Goal: Task Accomplishment & Management: Use online tool/utility

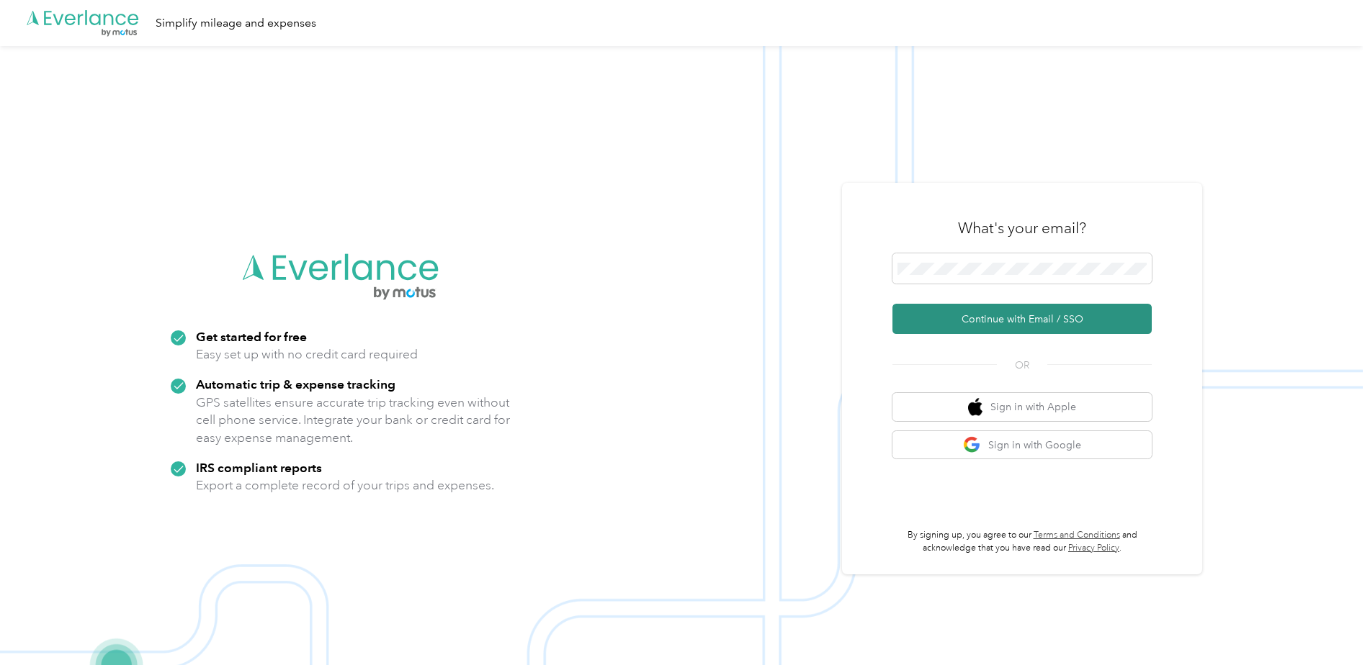
click at [1003, 325] on button "Continue with Email / SSO" at bounding box center [1021, 319] width 259 height 30
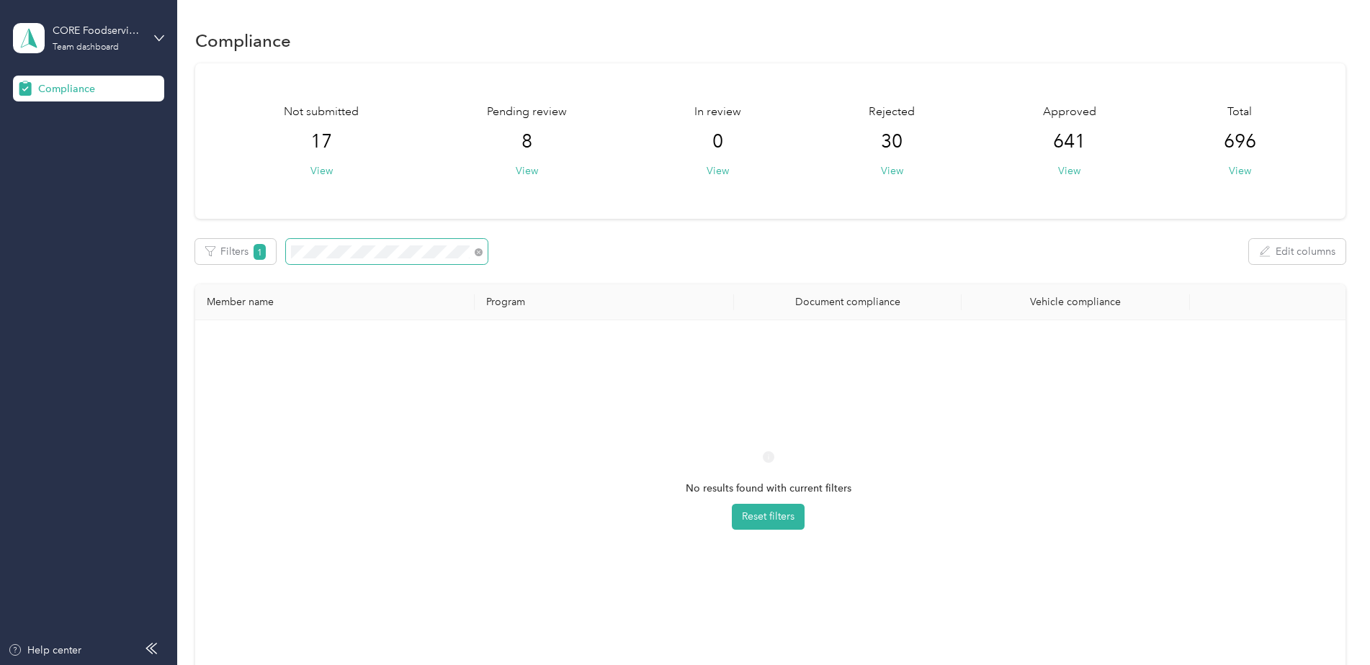
click at [275, 240] on div "Filters 1 Edit columns" at bounding box center [770, 251] width 1150 height 25
click at [279, 251] on div "Filters 1 Edit columns" at bounding box center [770, 251] width 1150 height 25
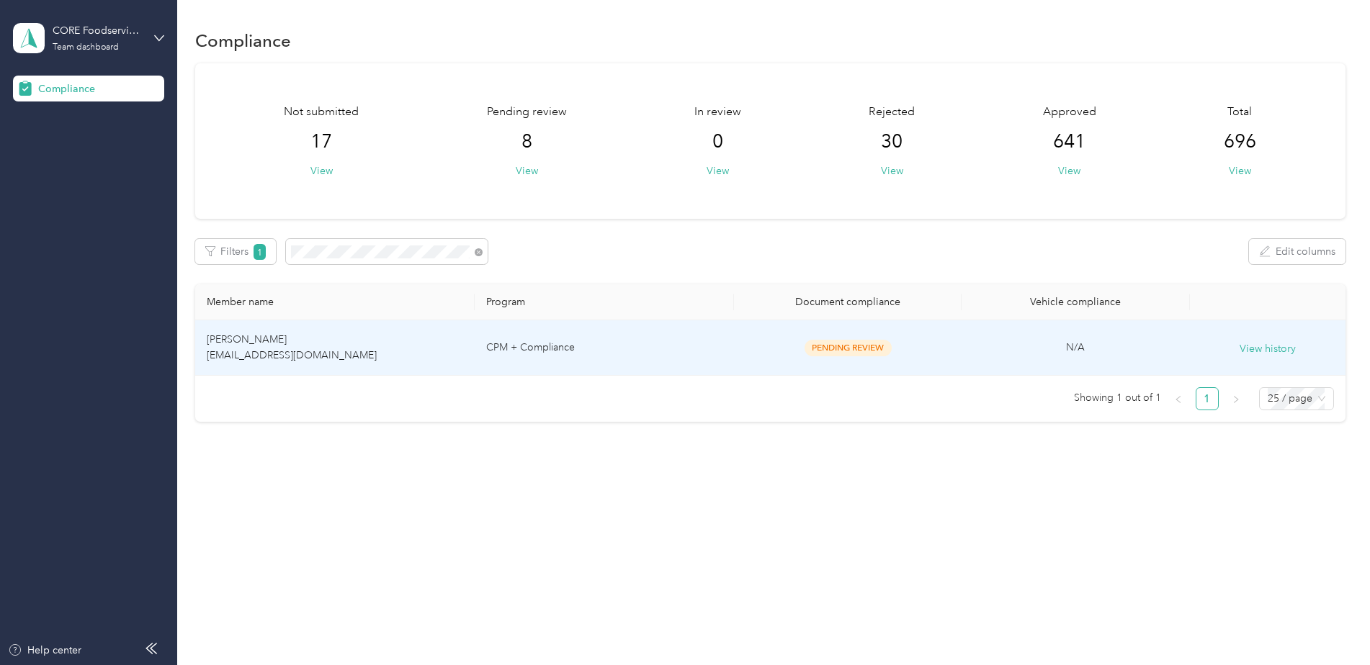
click at [619, 356] on td "CPM + Compliance" at bounding box center [604, 347] width 259 height 55
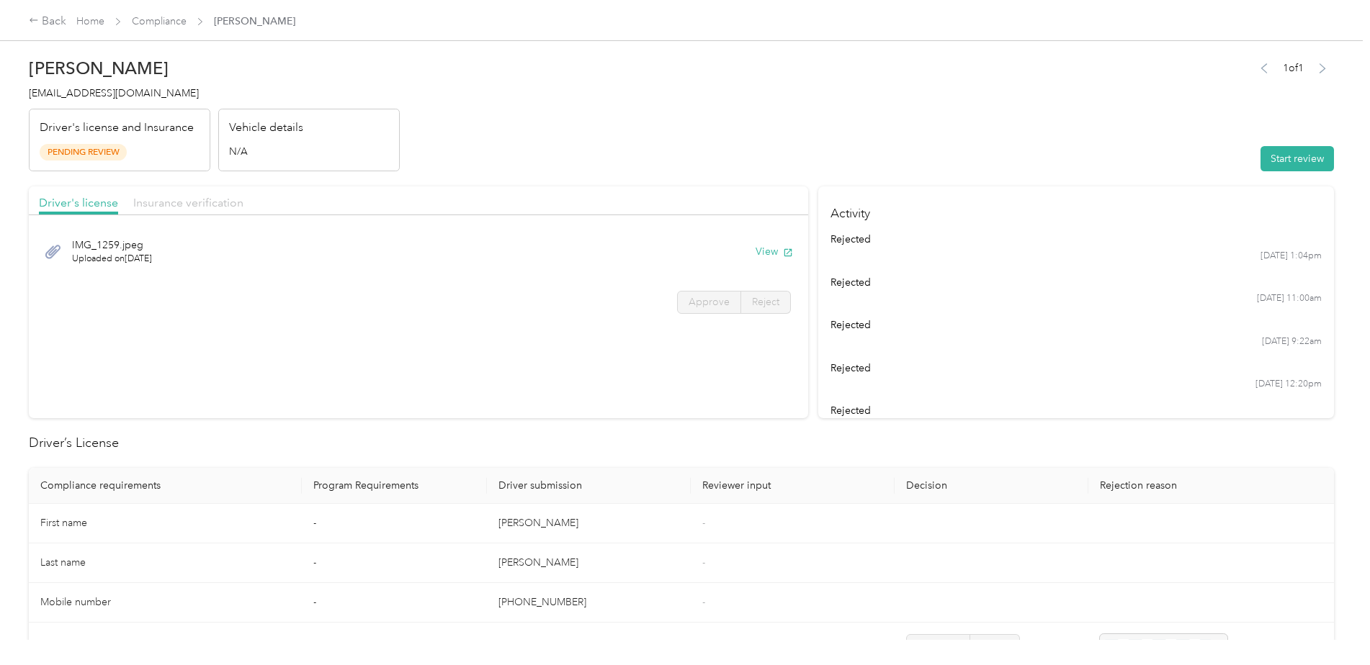
click at [199, 203] on span "Insurance verification" at bounding box center [188, 203] width 110 height 14
click at [765, 255] on button "View" at bounding box center [773, 251] width 37 height 15
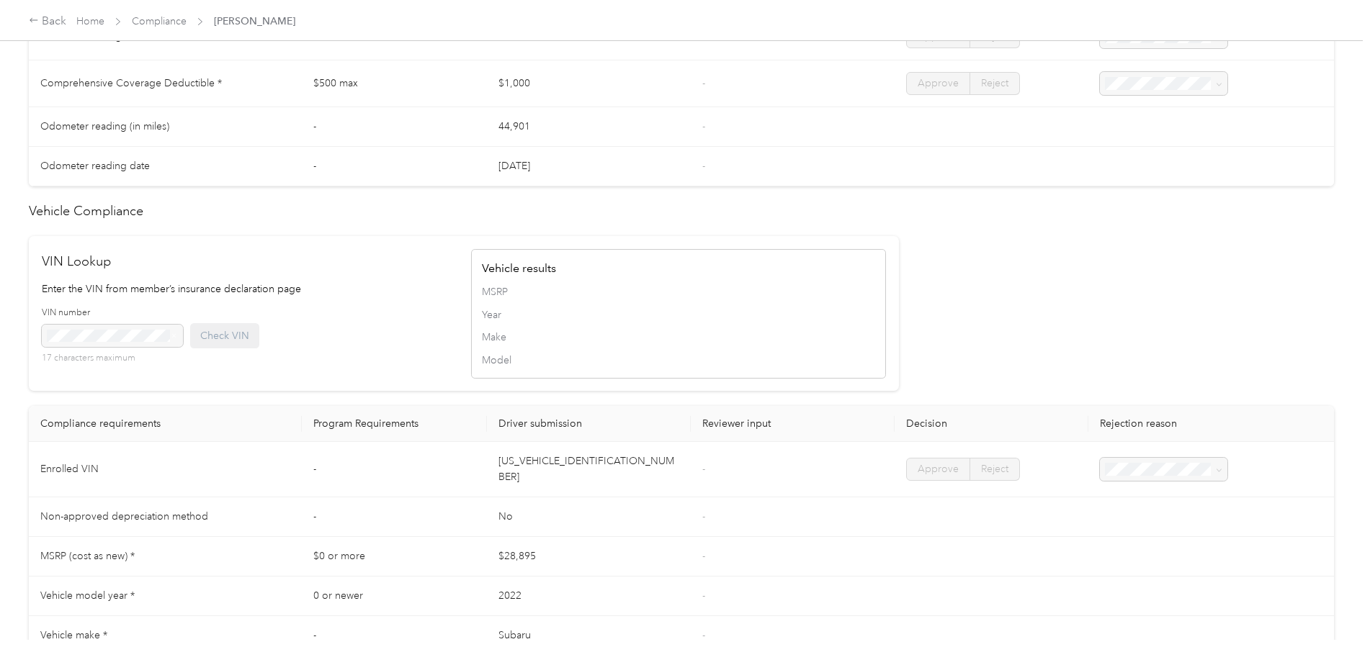
scroll to position [1080, 0]
